Goal: Information Seeking & Learning: Learn about a topic

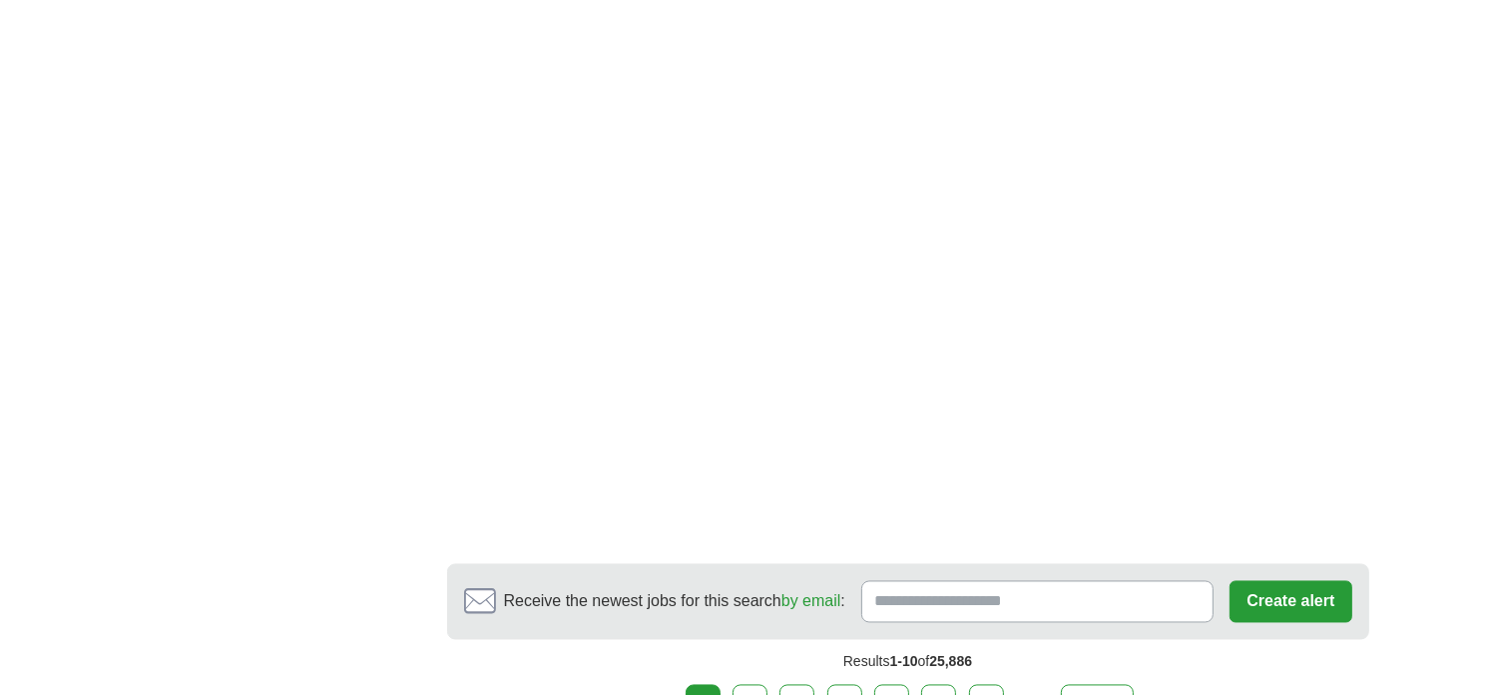
scroll to position [3594, 0]
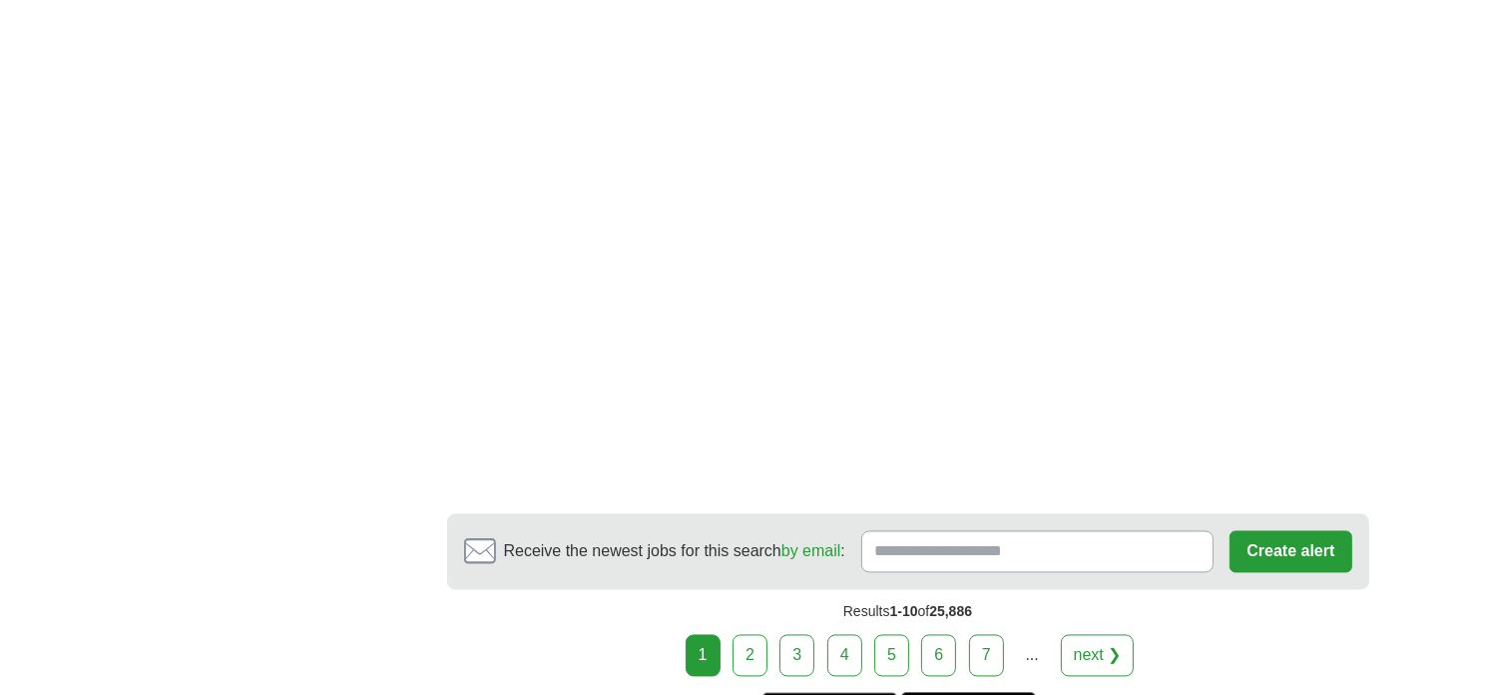
click at [759, 635] on link "2" at bounding box center [750, 656] width 35 height 42
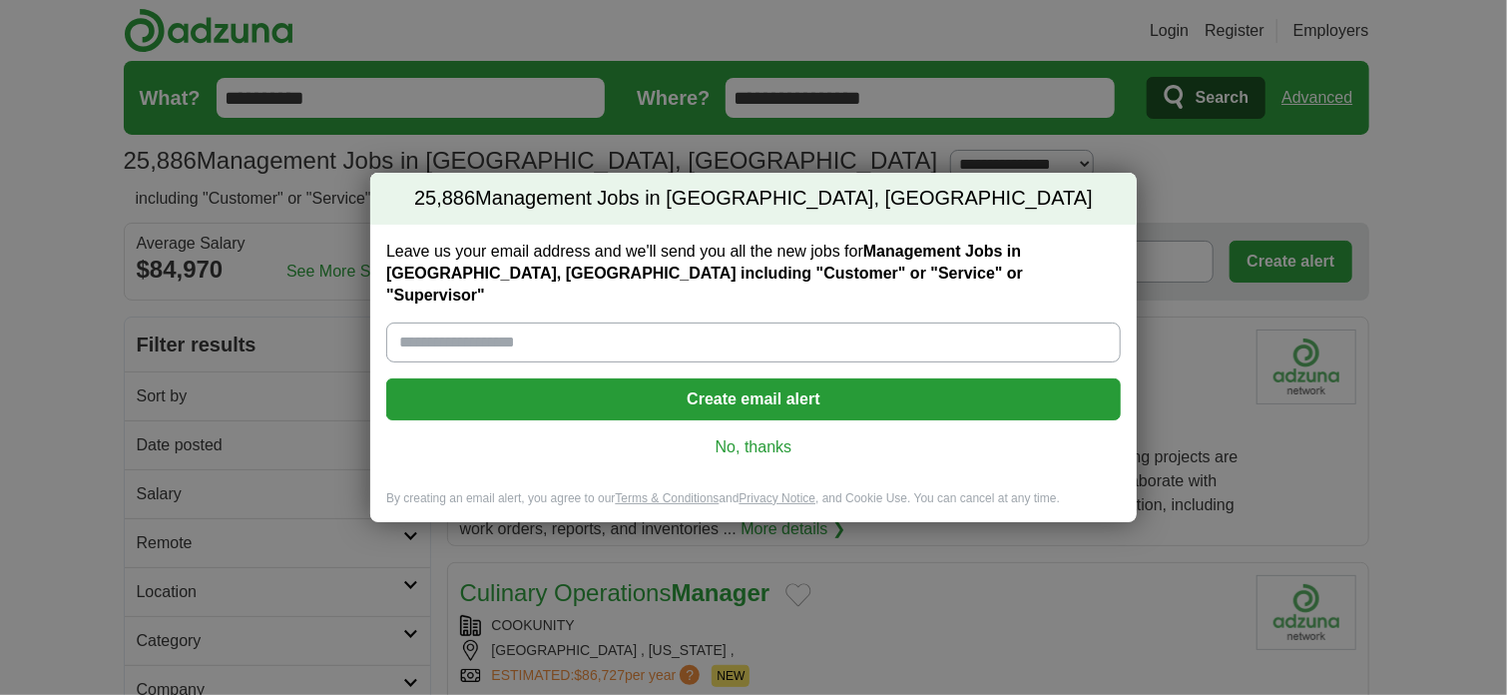
click at [735, 444] on link "No, thanks" at bounding box center [753, 447] width 703 height 22
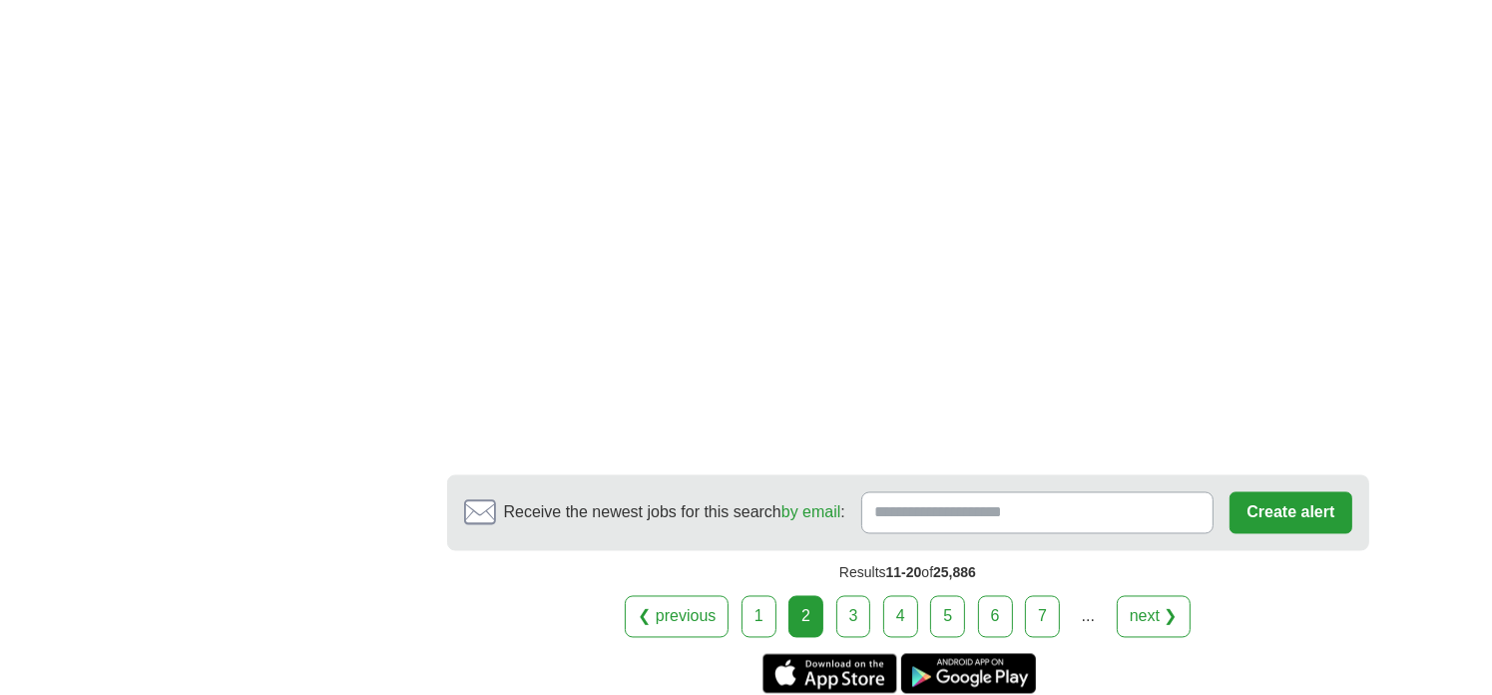
scroll to position [3594, 0]
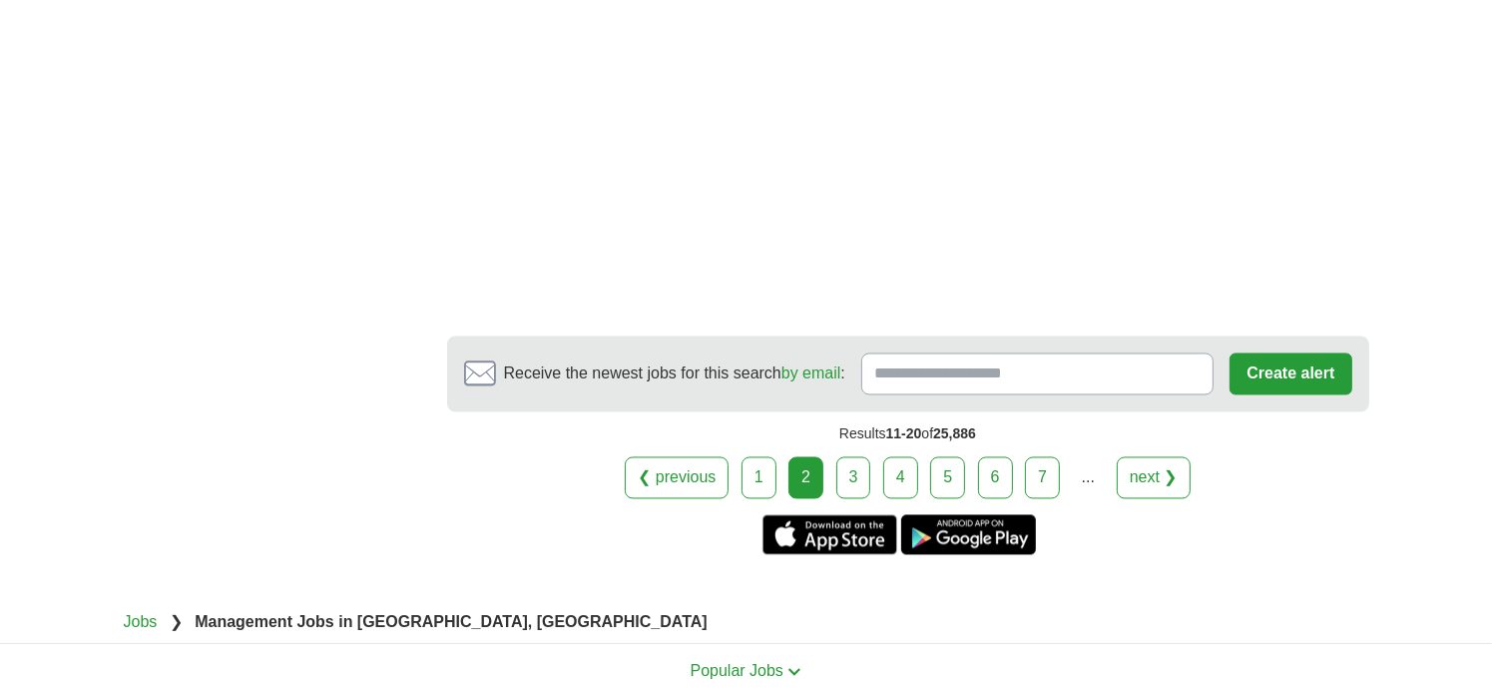
click at [854, 465] on link "3" at bounding box center [854, 478] width 35 height 42
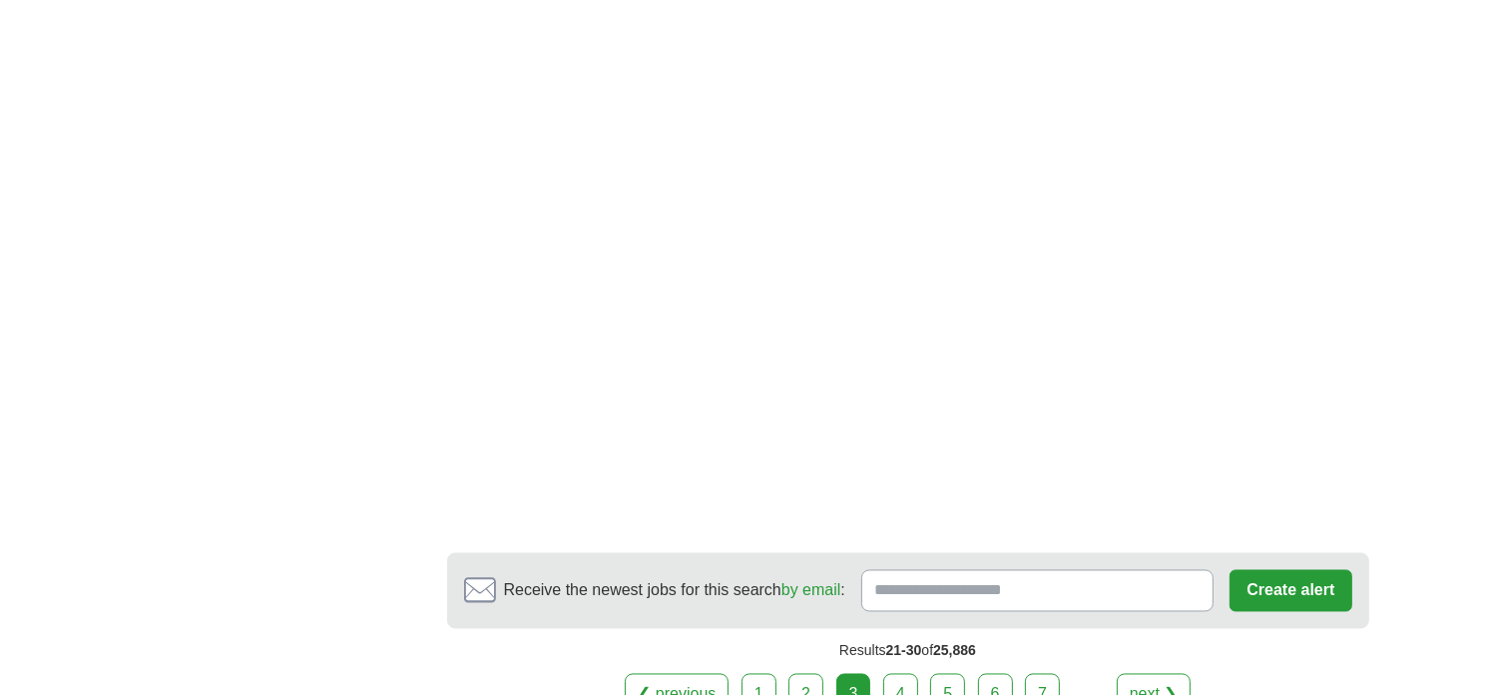
scroll to position [3494, 0]
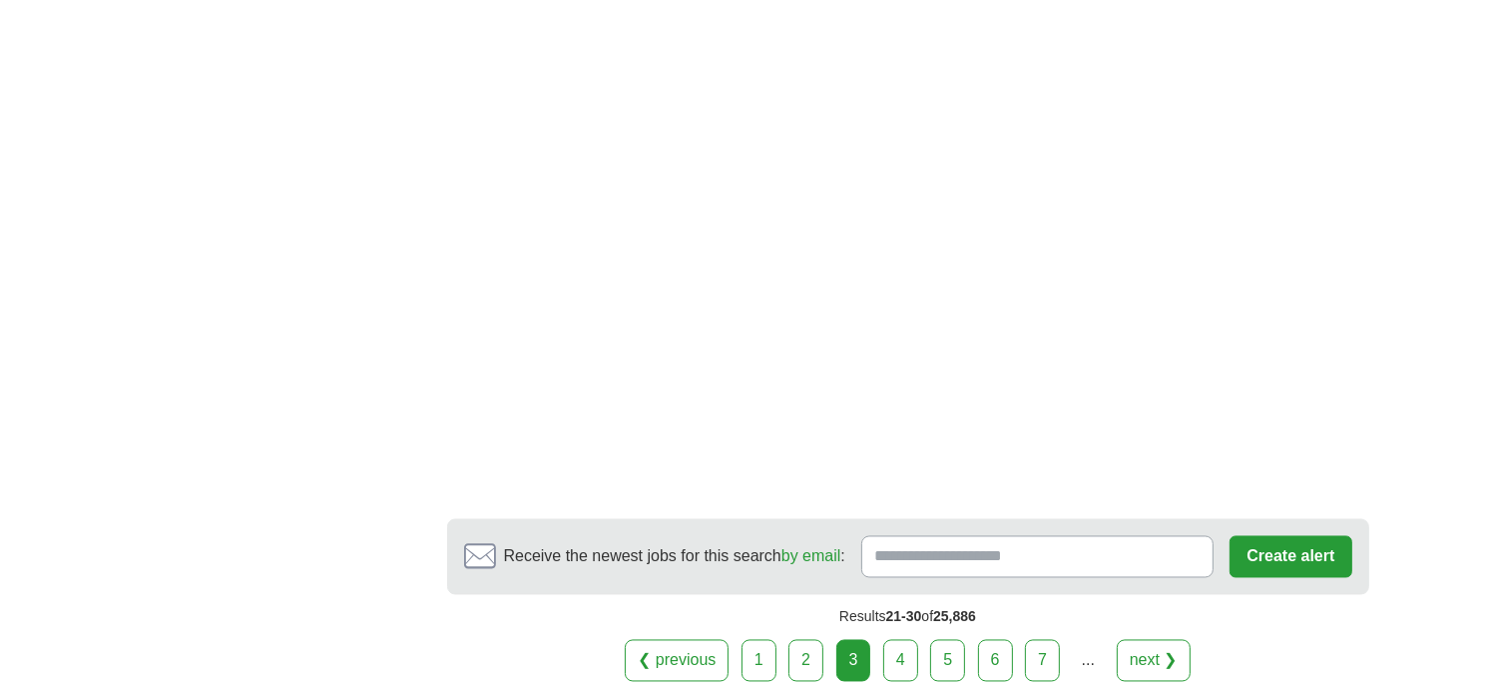
click at [906, 640] on link "4" at bounding box center [900, 661] width 35 height 42
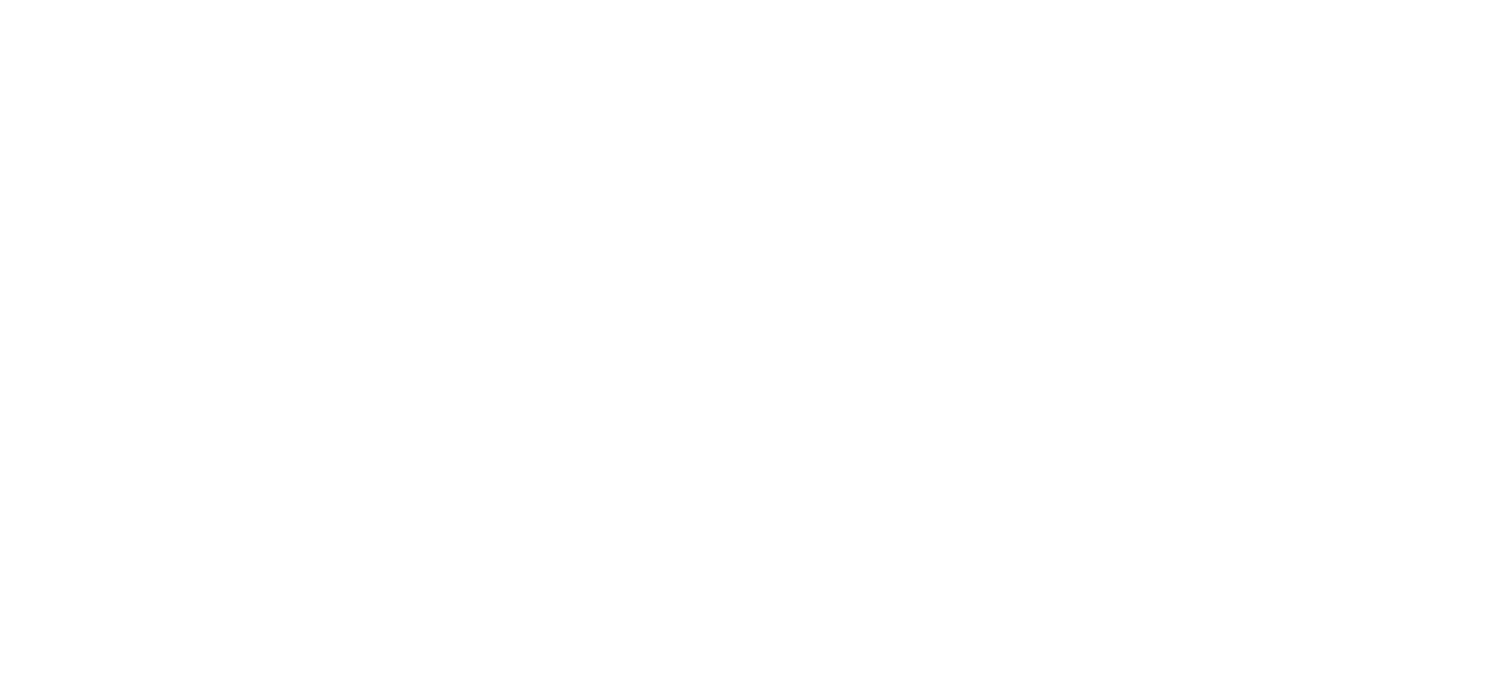
scroll to position [3594, 0]
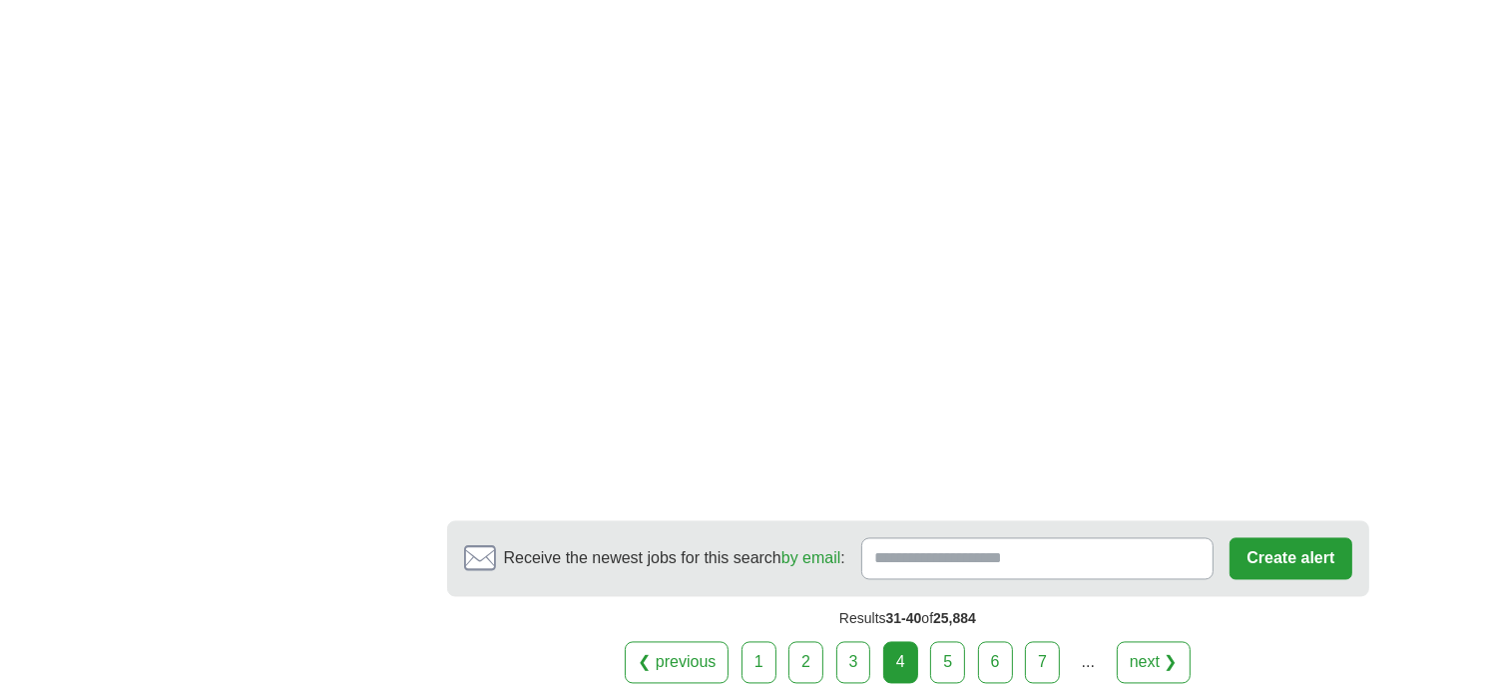
click at [950, 642] on link "5" at bounding box center [947, 663] width 35 height 42
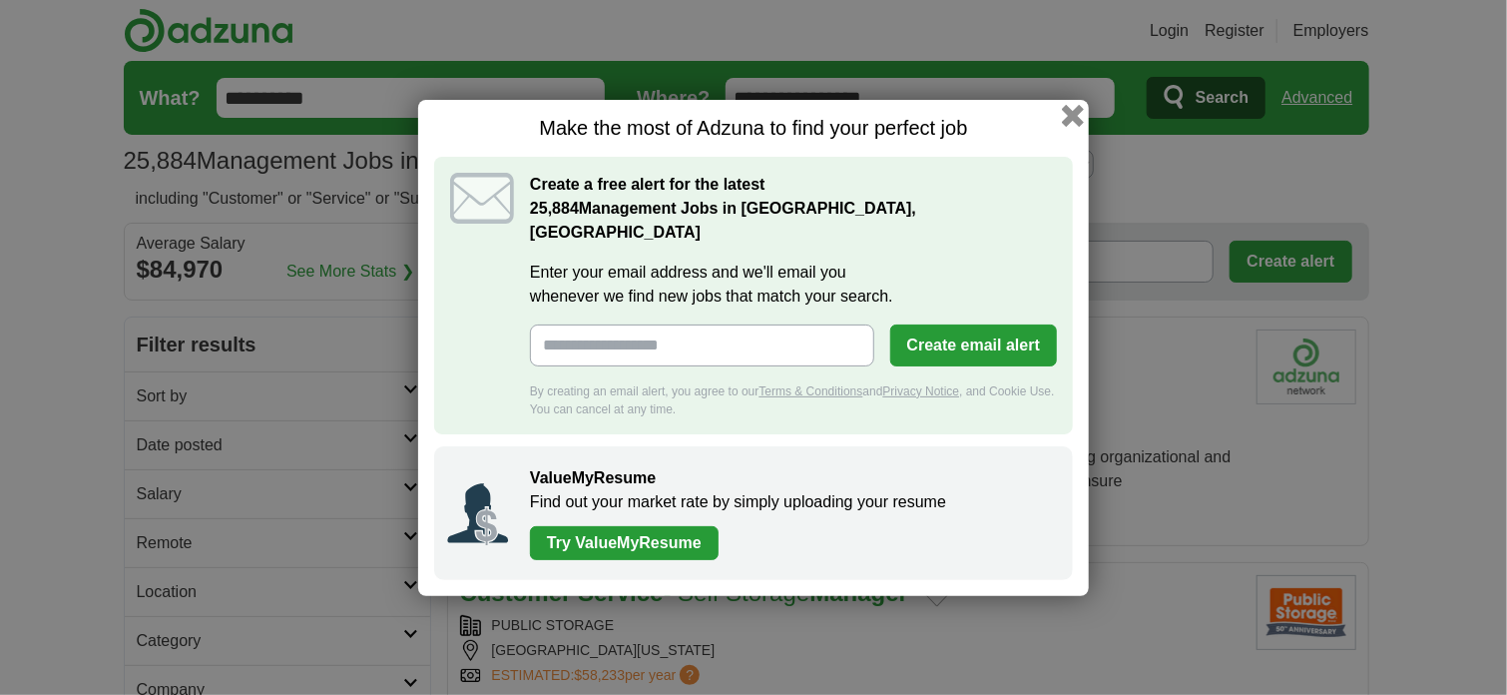
click at [1078, 126] on button "button" at bounding box center [1073, 115] width 22 height 22
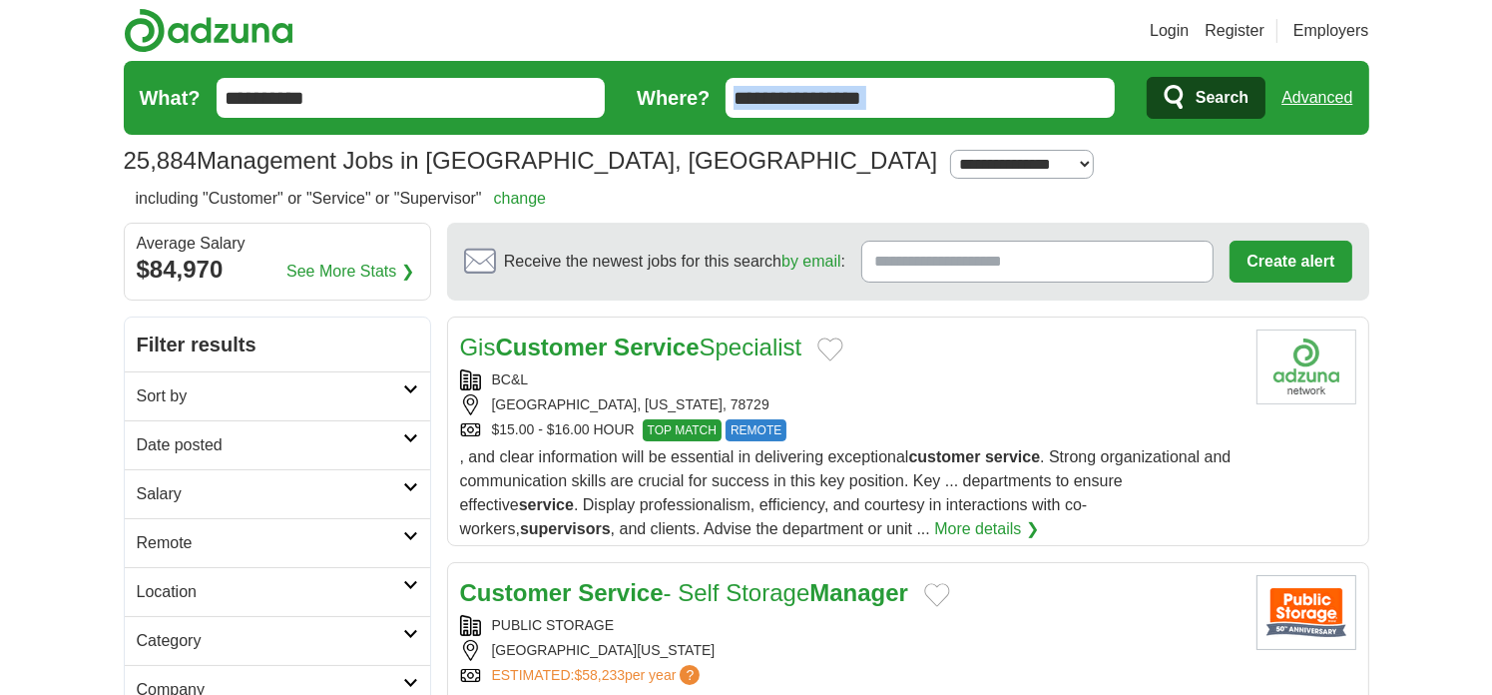
click at [1078, 126] on form "**********" at bounding box center [747, 98] width 1246 height 74
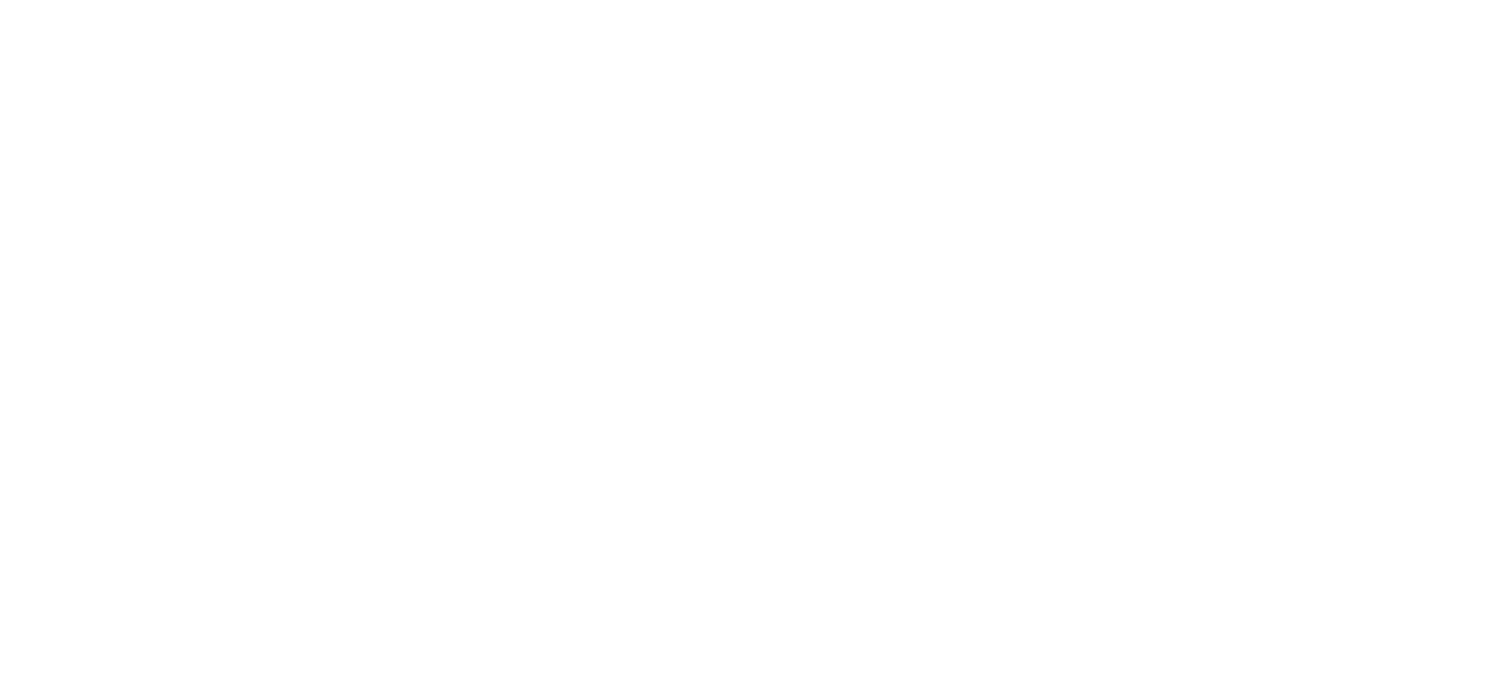
scroll to position [3294, 0]
